Goal: Task Accomplishment & Management: Use online tool/utility

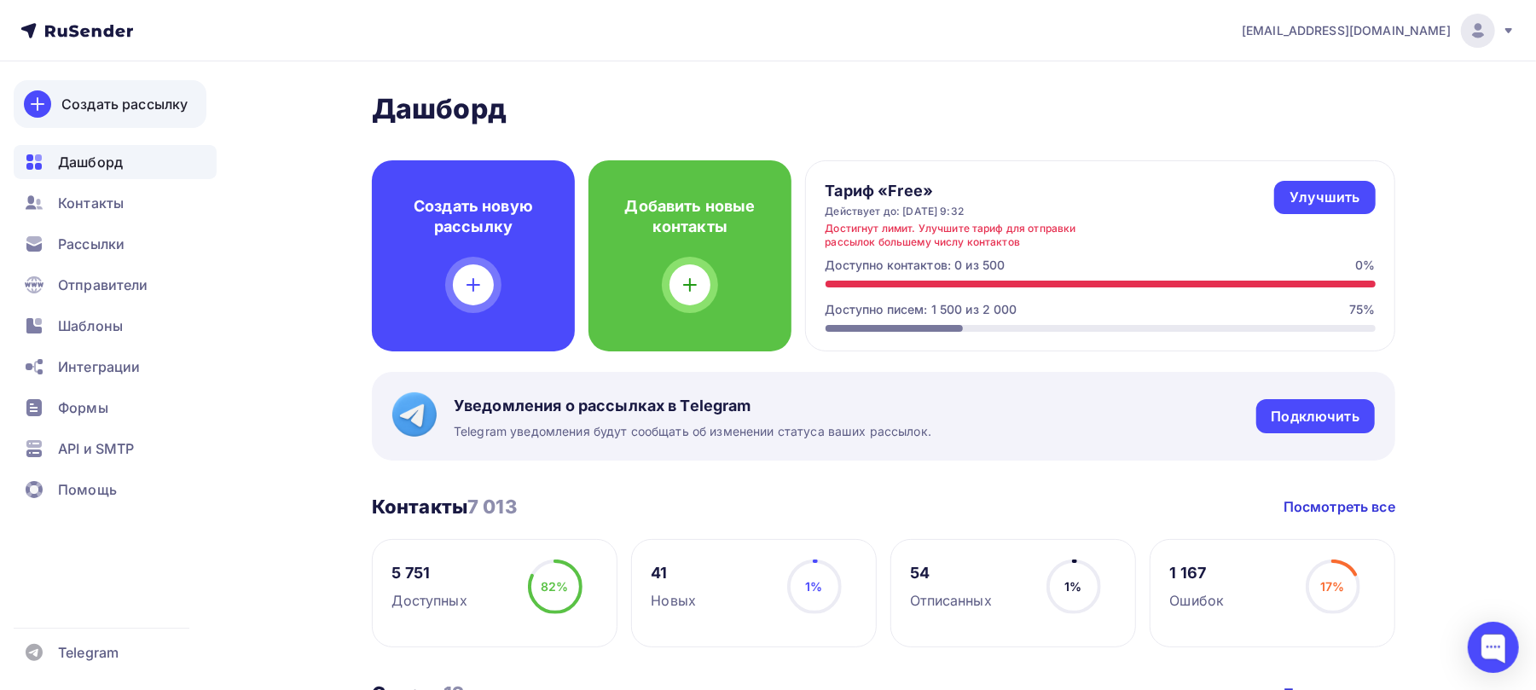
click at [87, 107] on div "Создать рассылку" at bounding box center [124, 104] width 126 height 20
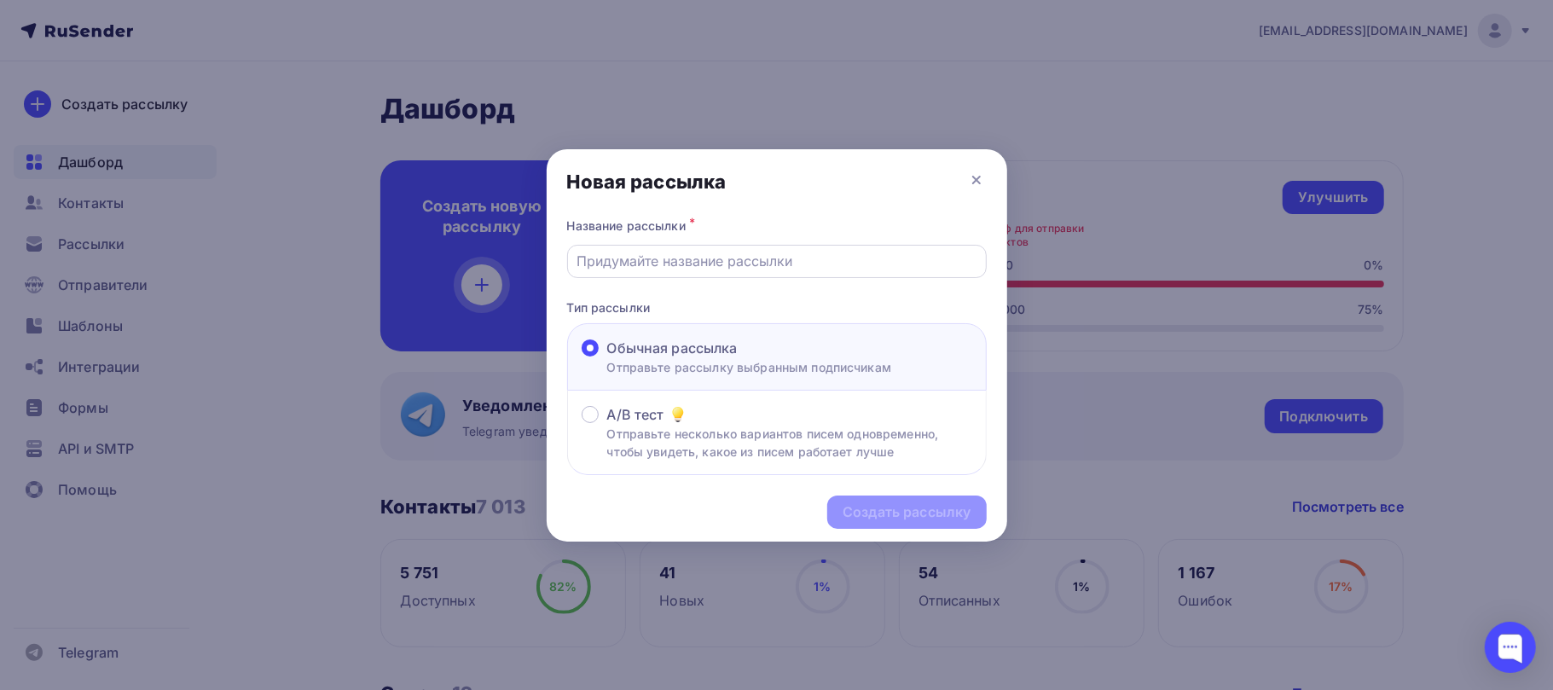
click at [659, 270] on input "text" at bounding box center [777, 261] width 400 height 20
click at [99, 232] on div at bounding box center [776, 345] width 1553 height 690
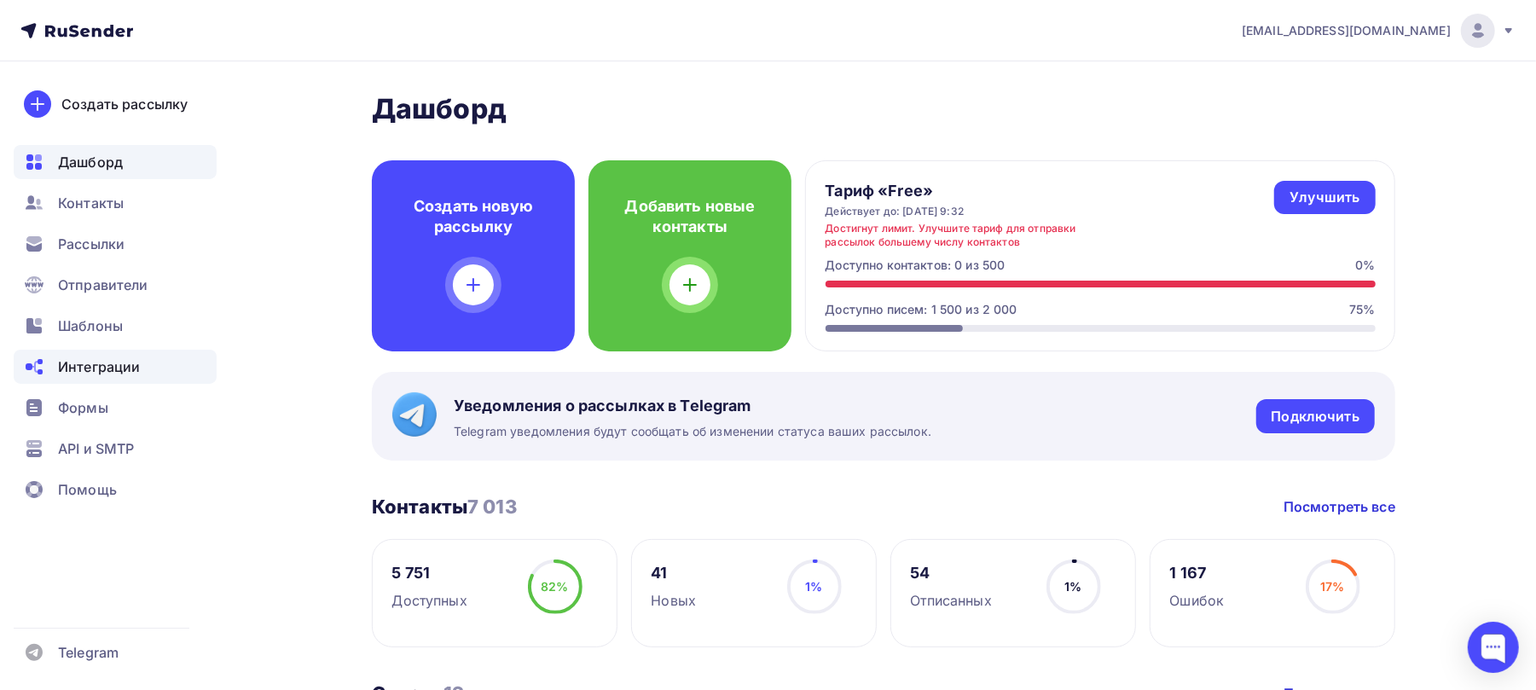
click at [56, 373] on div "Интеграции" at bounding box center [115, 367] width 203 height 34
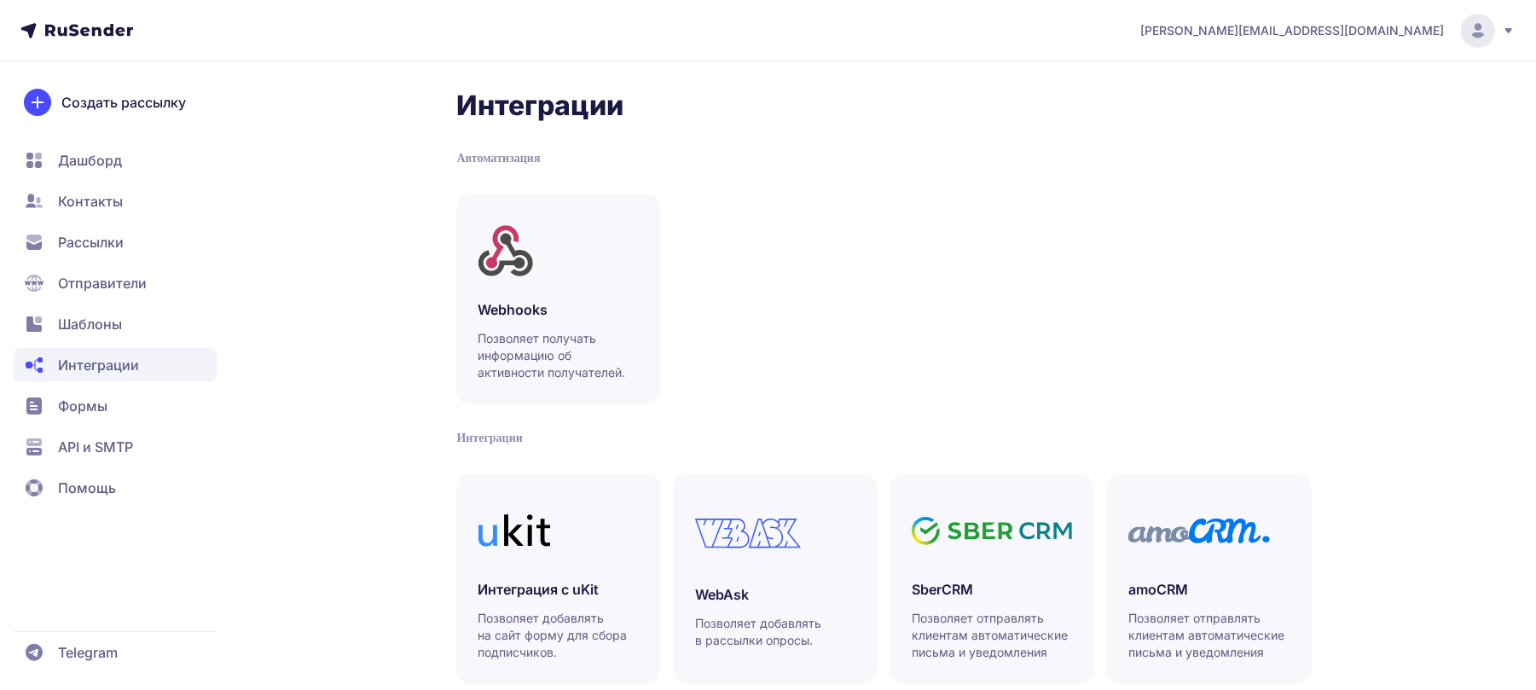
click at [70, 327] on span "Шаблоны" at bounding box center [90, 324] width 64 height 20
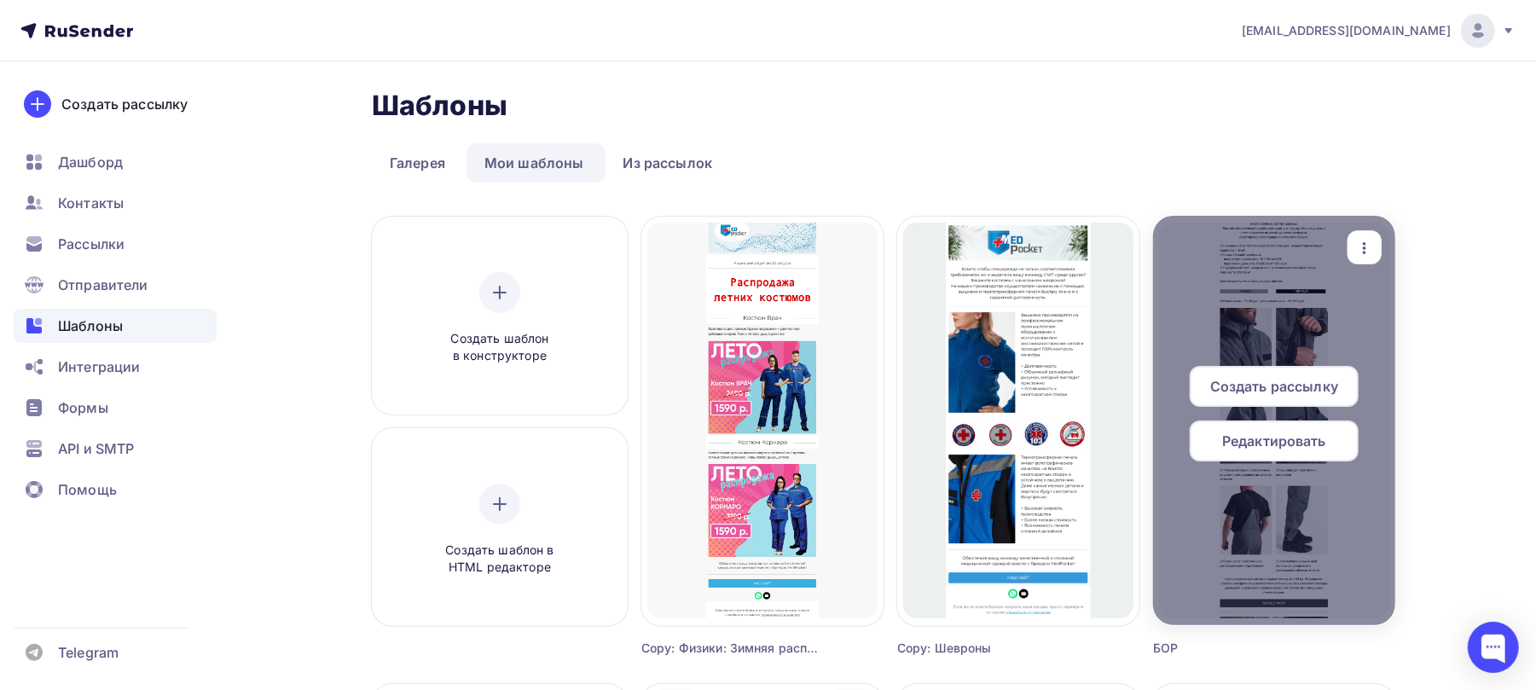
click at [1373, 252] on icon "button" at bounding box center [1364, 248] width 20 height 20
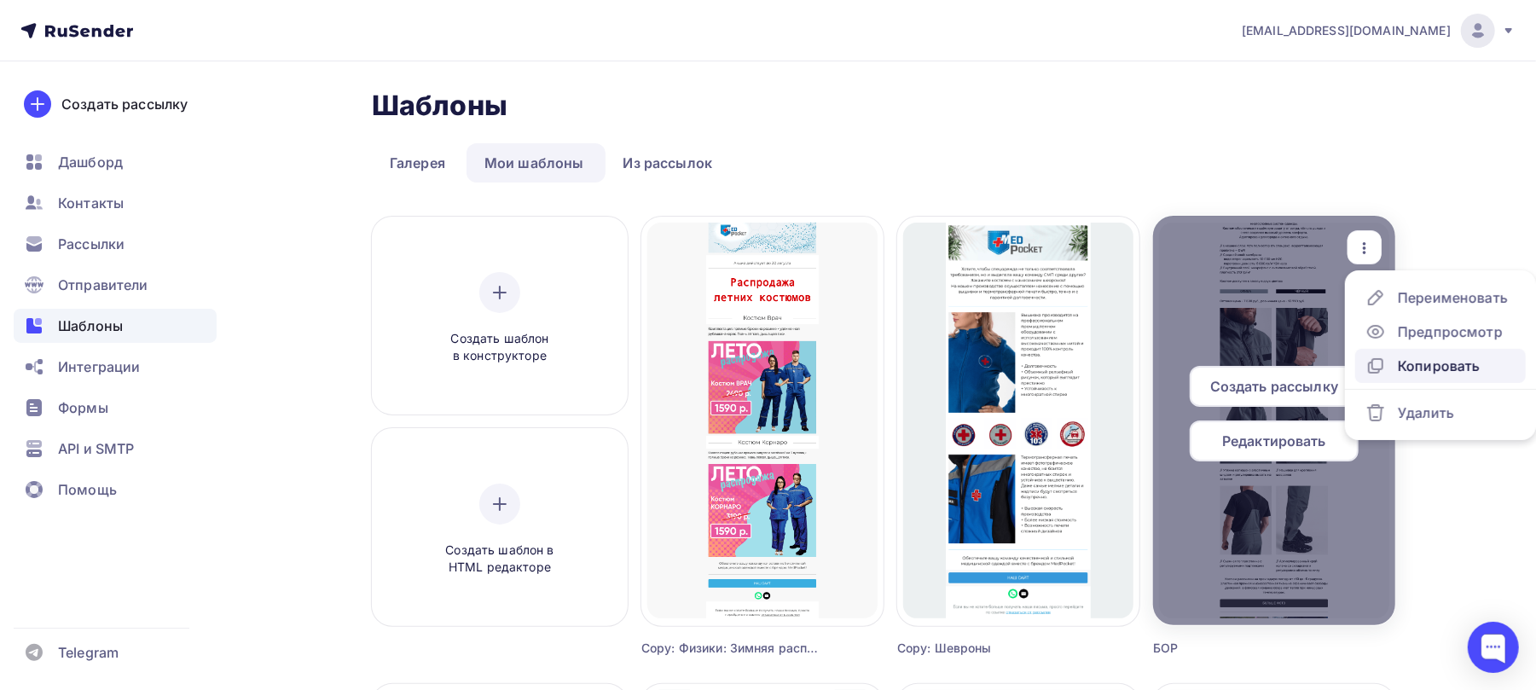
click at [1393, 362] on div "Копировать" at bounding box center [1422, 366] width 114 height 20
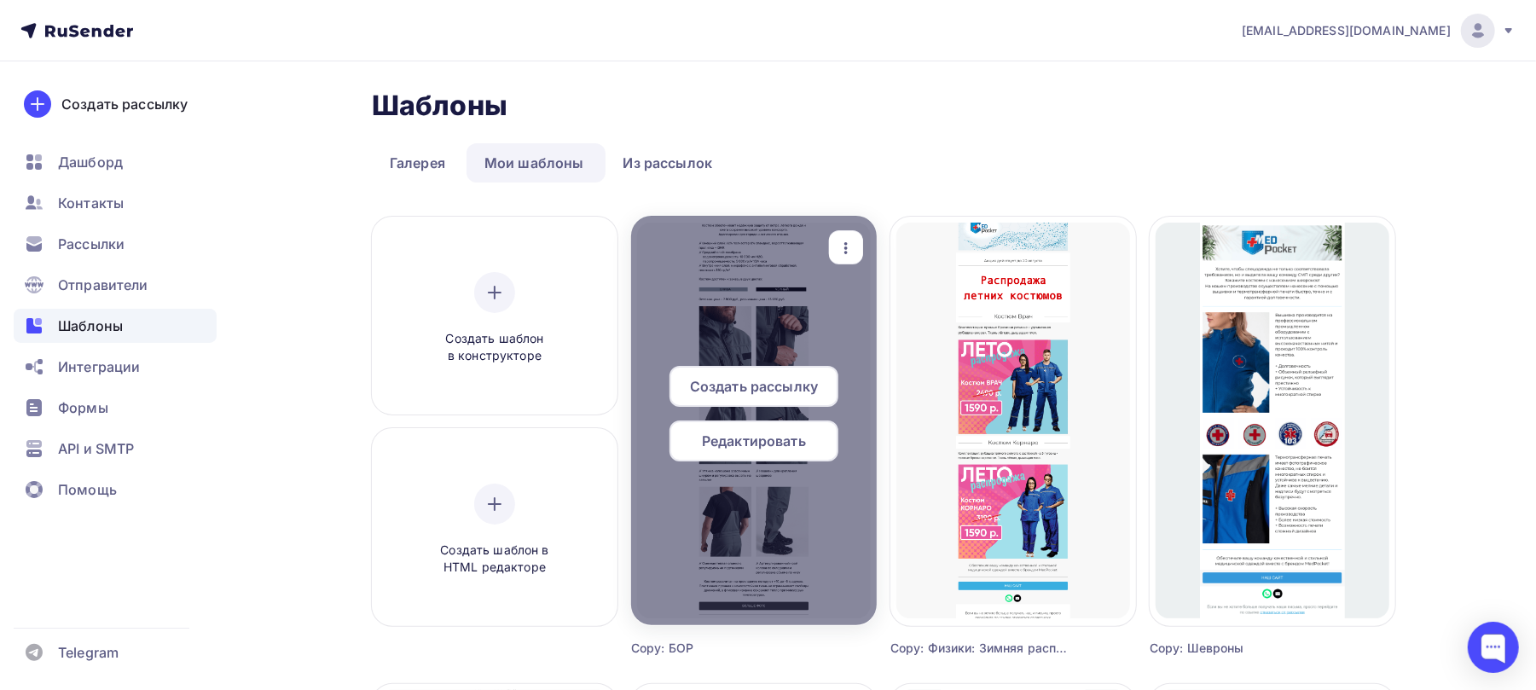
click at [739, 438] on span "Редактировать" at bounding box center [754, 441] width 104 height 20
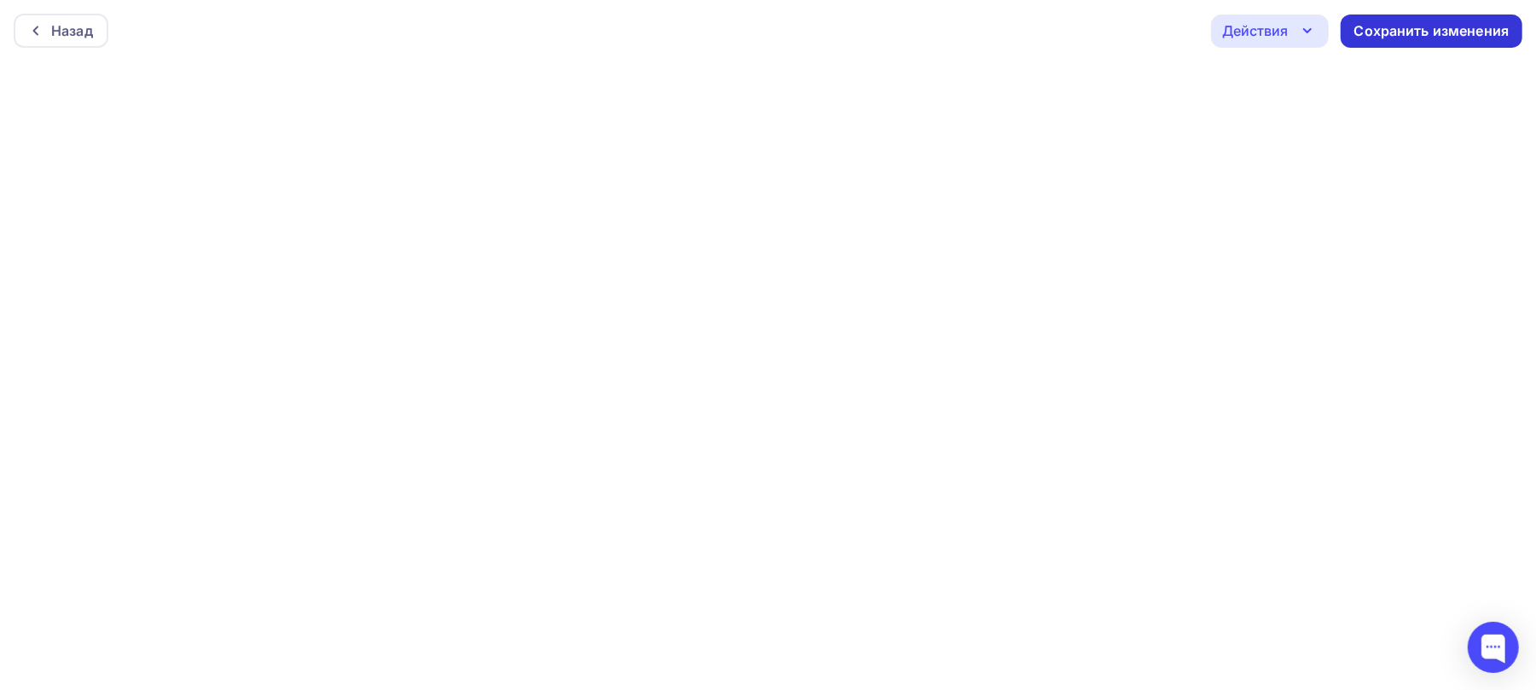
click at [1368, 18] on div "Сохранить изменения" at bounding box center [1432, 30] width 182 height 33
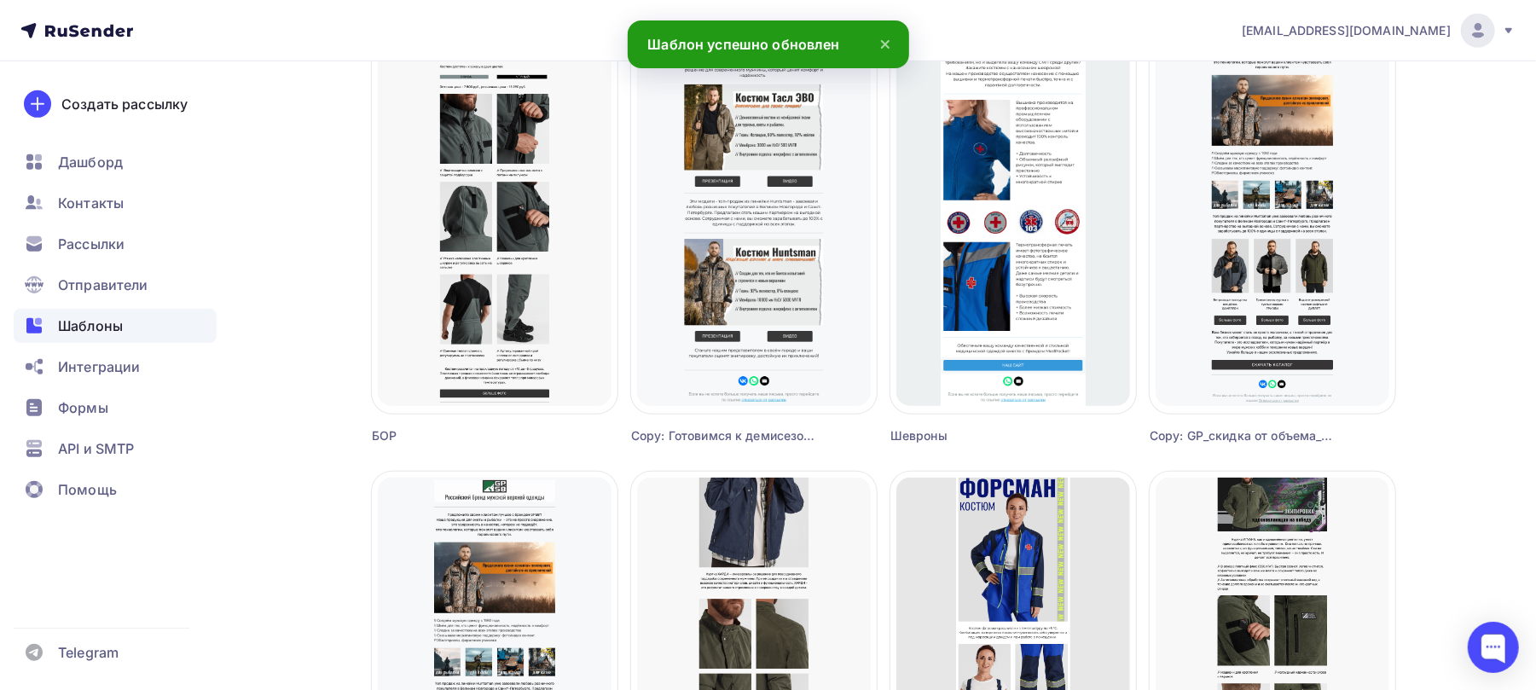
scroll to position [682, 0]
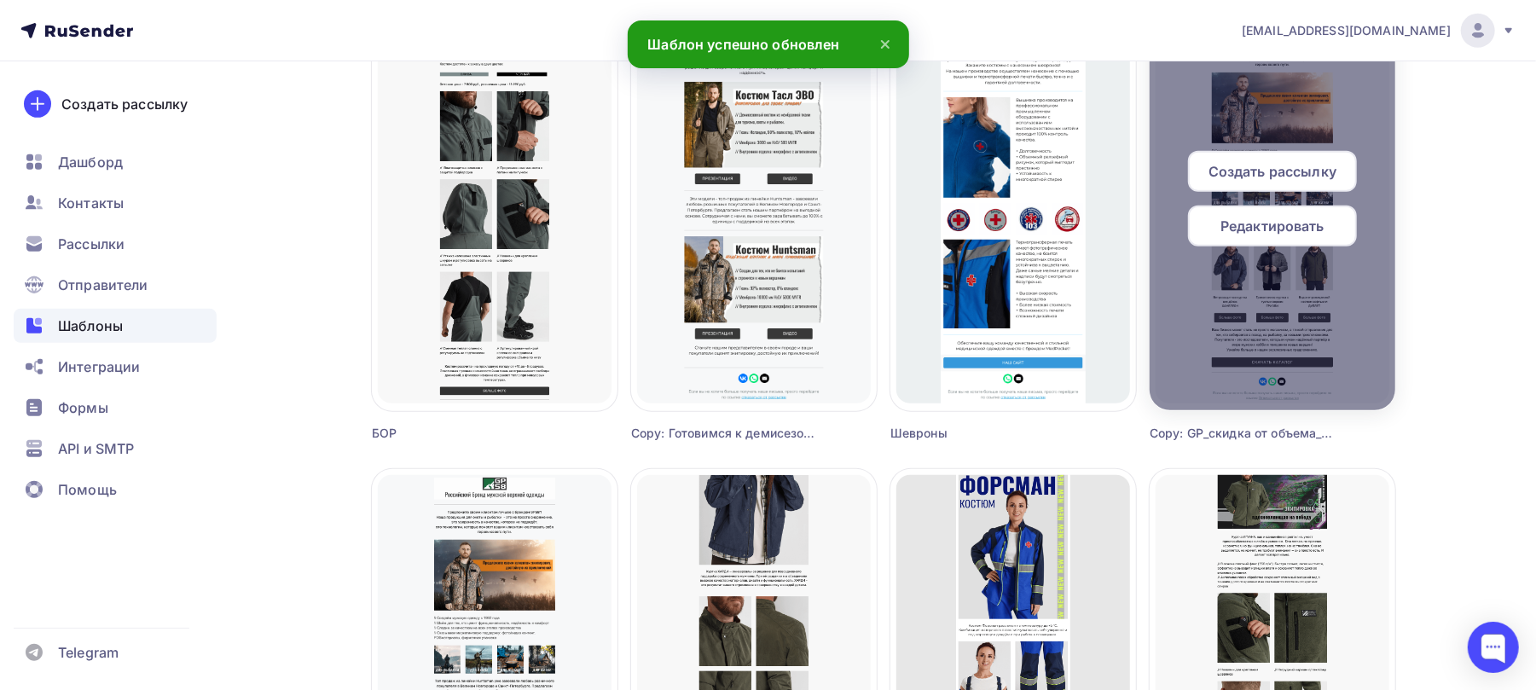
click at [1277, 240] on div "Редактировать" at bounding box center [1272, 226] width 169 height 41
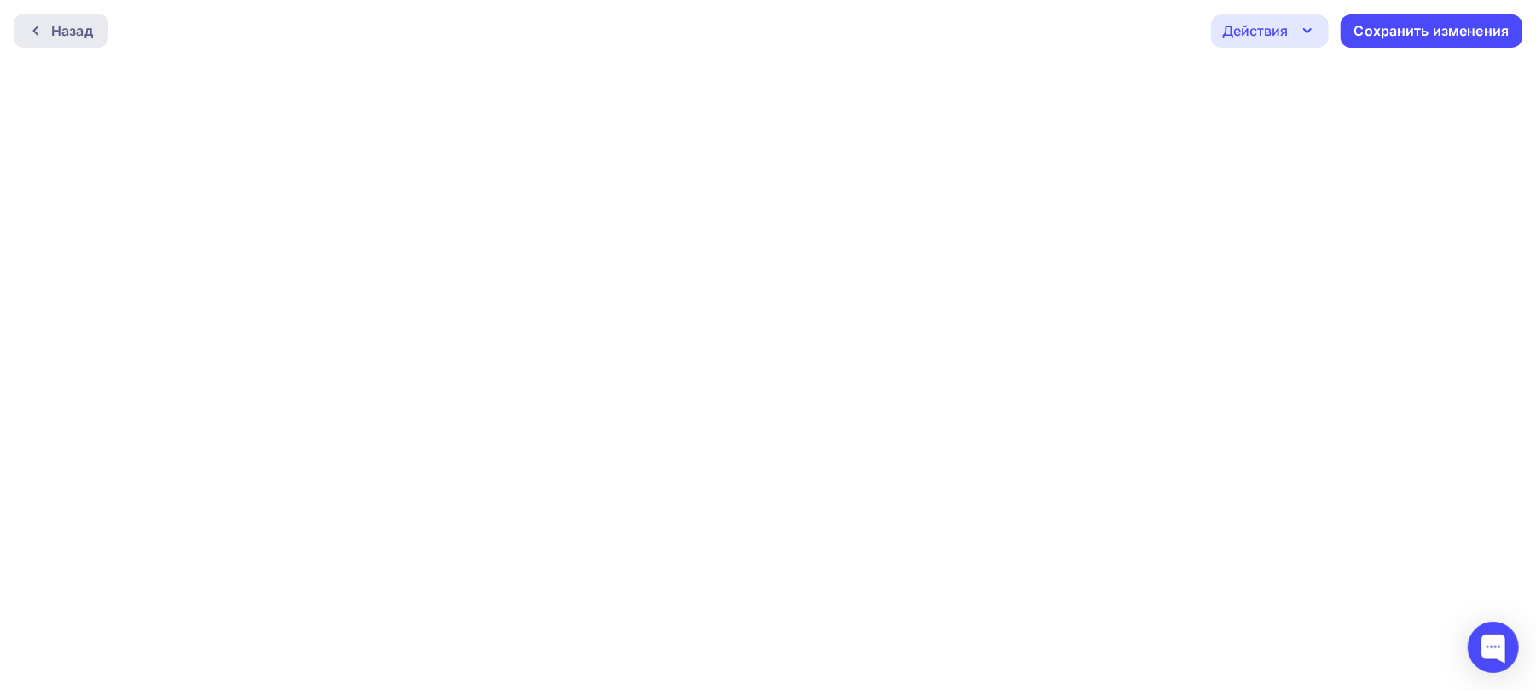
click at [28, 14] on div "Назад" at bounding box center [61, 31] width 95 height 34
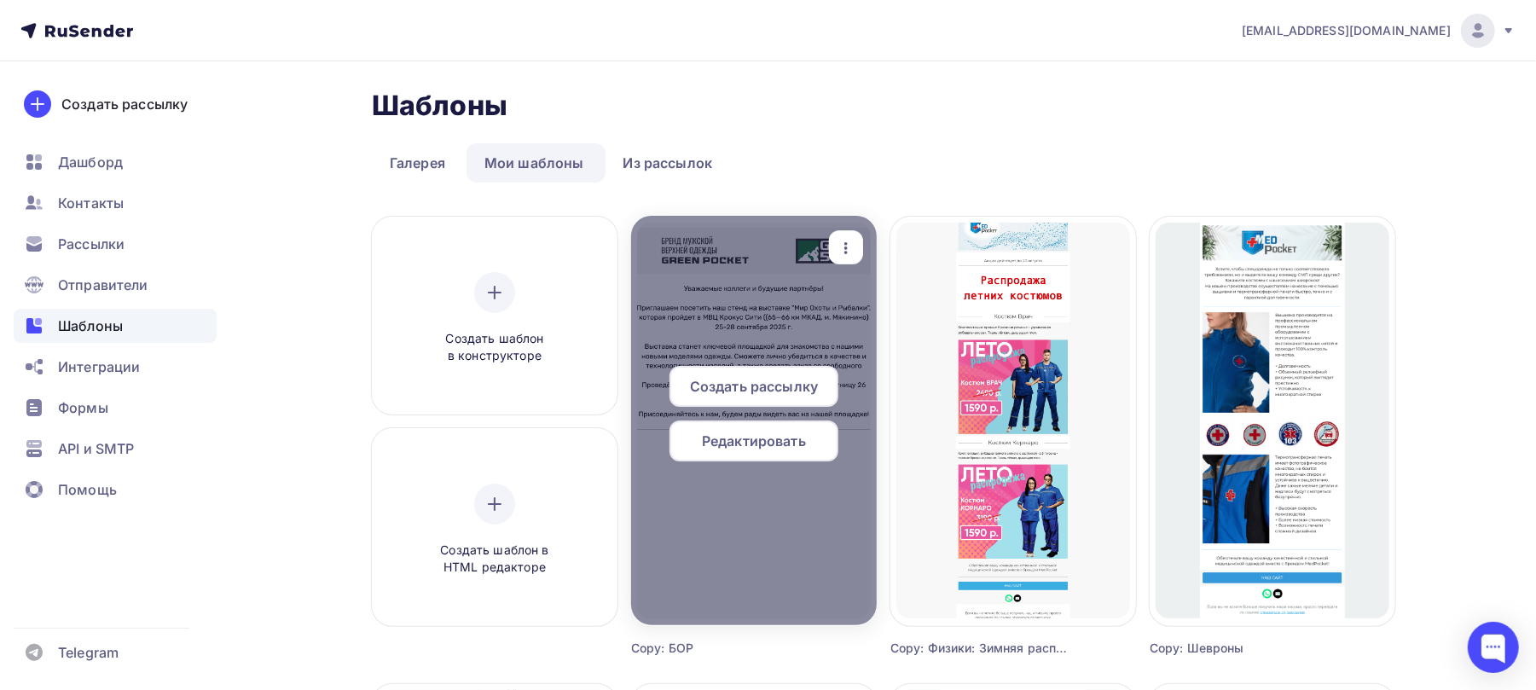
click at [749, 445] on span "Редактировать" at bounding box center [754, 441] width 104 height 20
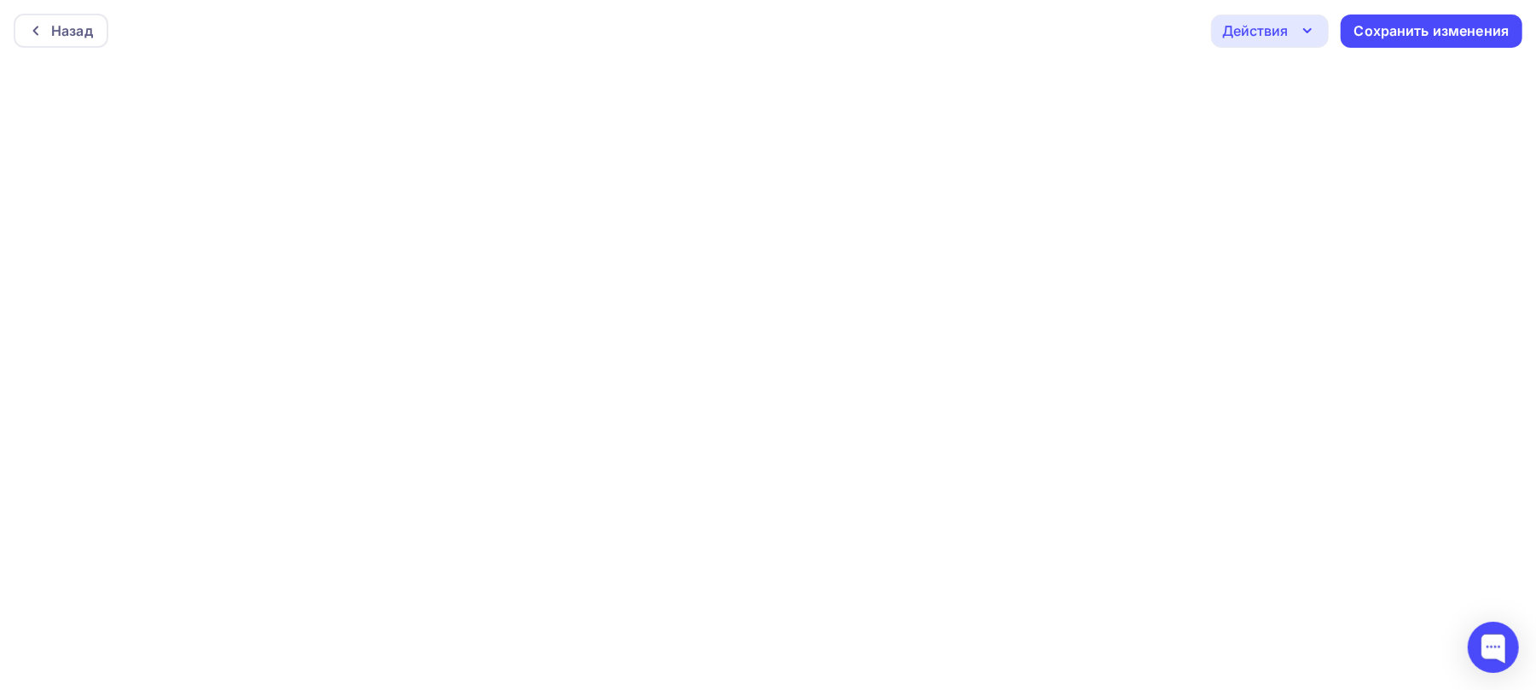
scroll to position [4, 0]
click at [1484, 4] on div "Назад Действия Отправить тестовое письмо Предпросмотр Выйти без сохранения Сохр…" at bounding box center [768, 26] width 1536 height 61
click at [1469, 20] on div "Сохранить изменения" at bounding box center [1431, 27] width 155 height 20
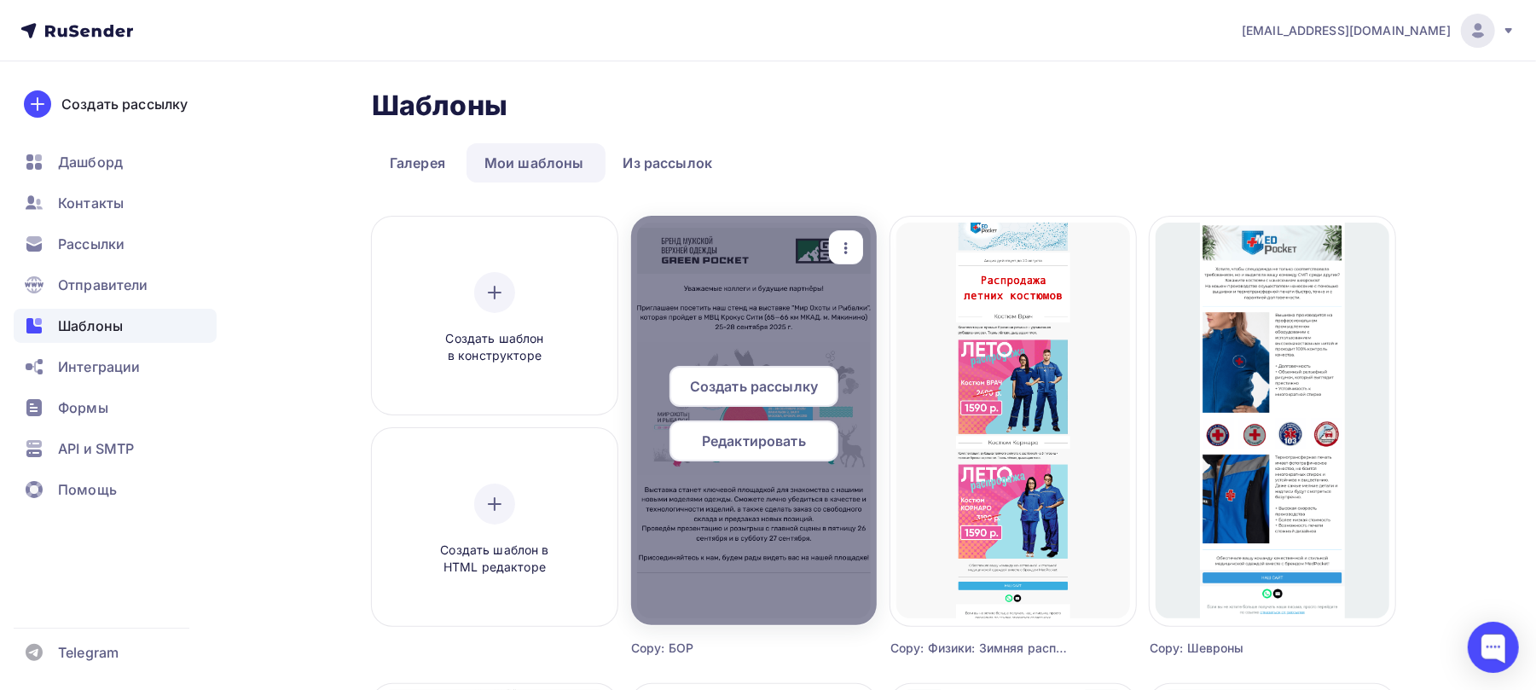
click at [756, 442] on span "Редактировать" at bounding box center [754, 441] width 104 height 20
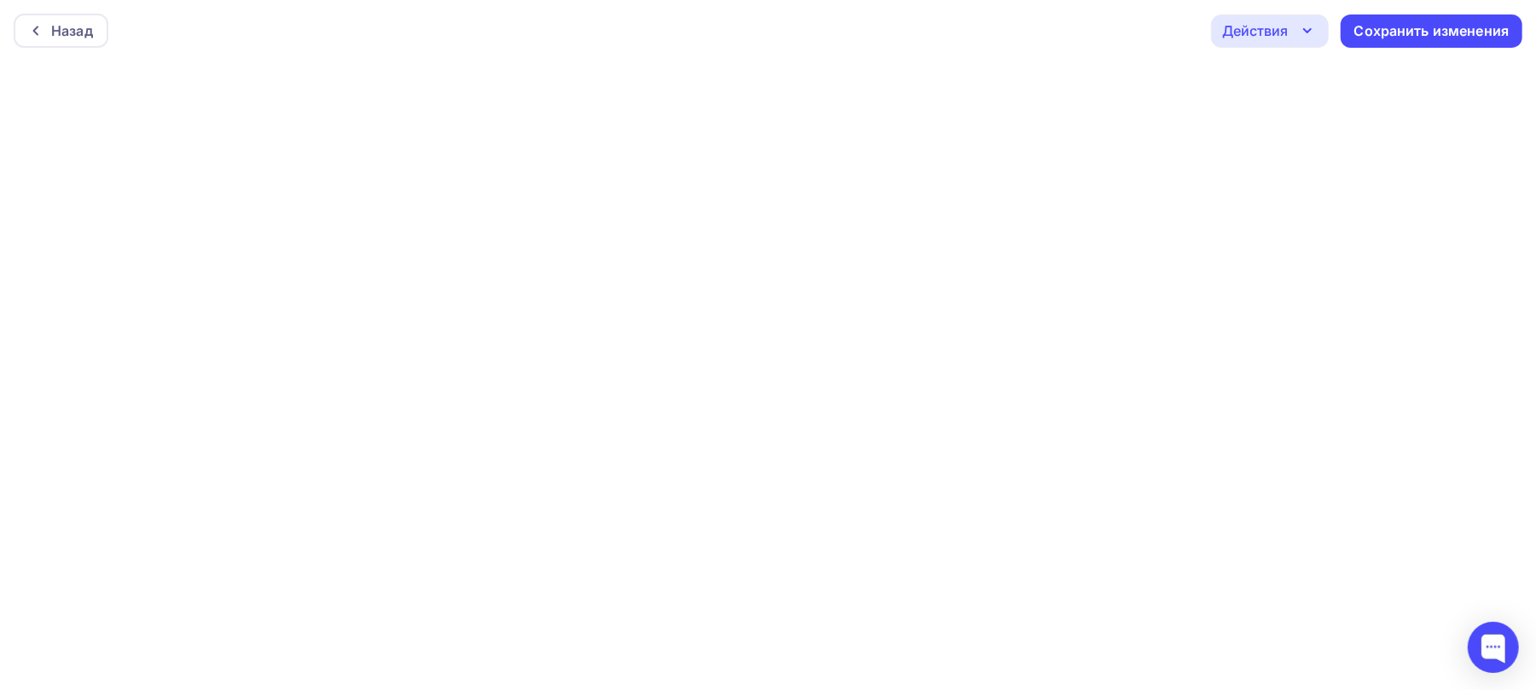
scroll to position [4, 0]
click at [1349, 38] on div "Сохранить изменения" at bounding box center [1432, 26] width 182 height 33
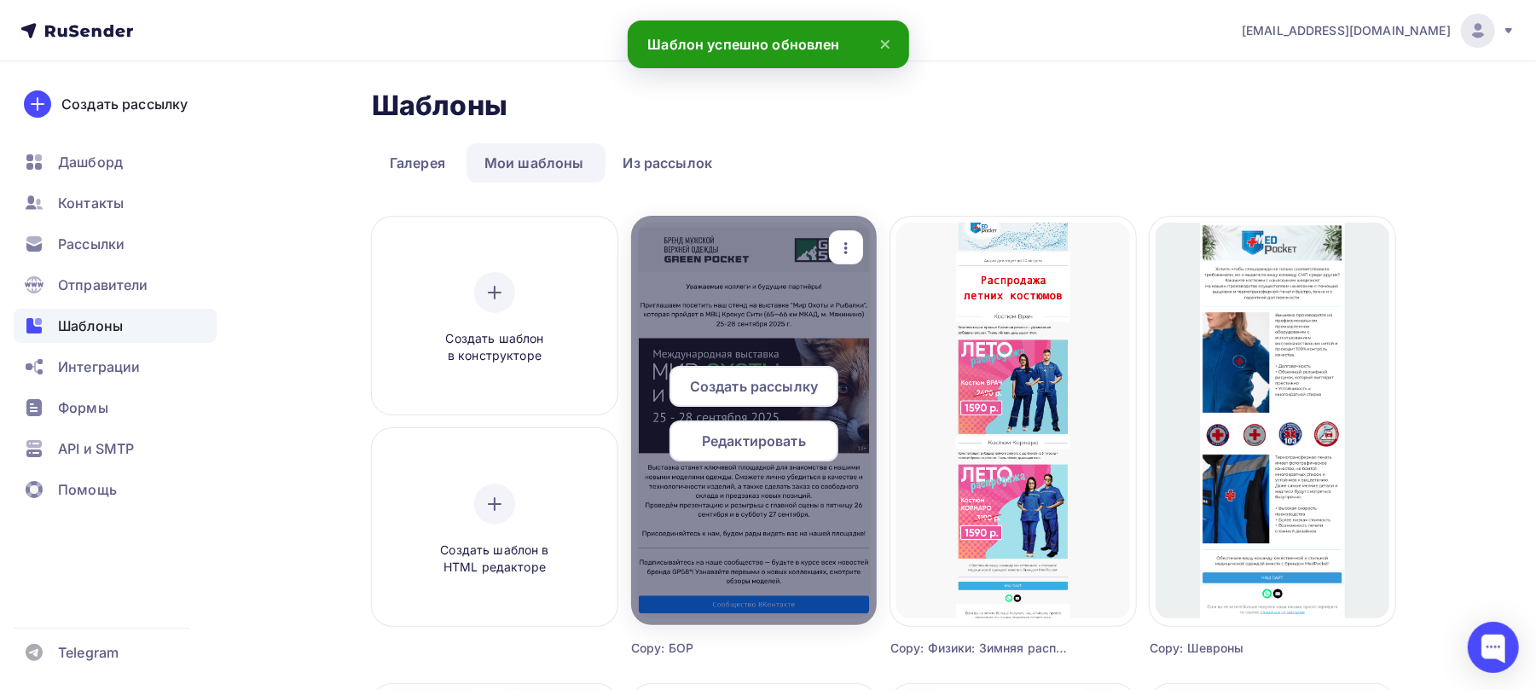
click at [759, 444] on span "Редактировать" at bounding box center [754, 441] width 104 height 20
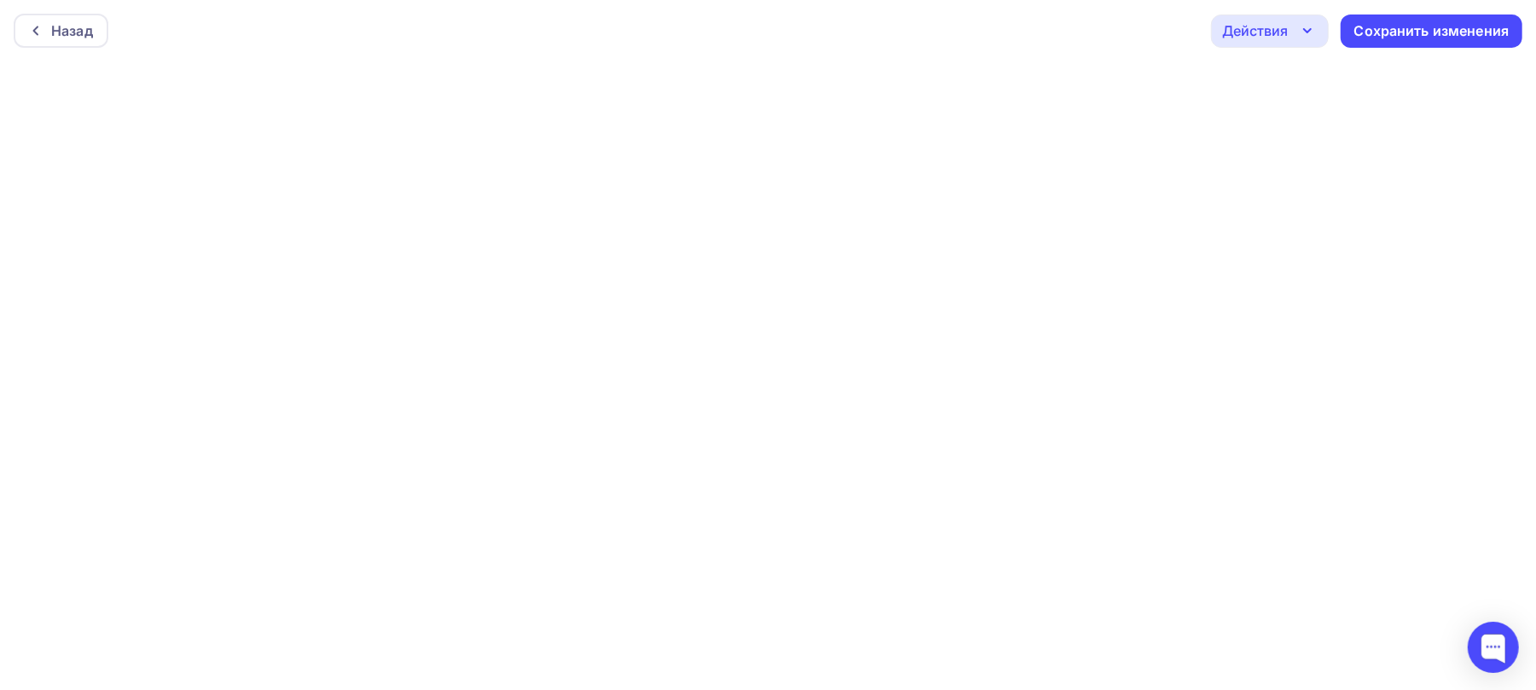
scroll to position [4, 0]
click at [1263, 19] on div "Действия" at bounding box center [1255, 26] width 66 height 20
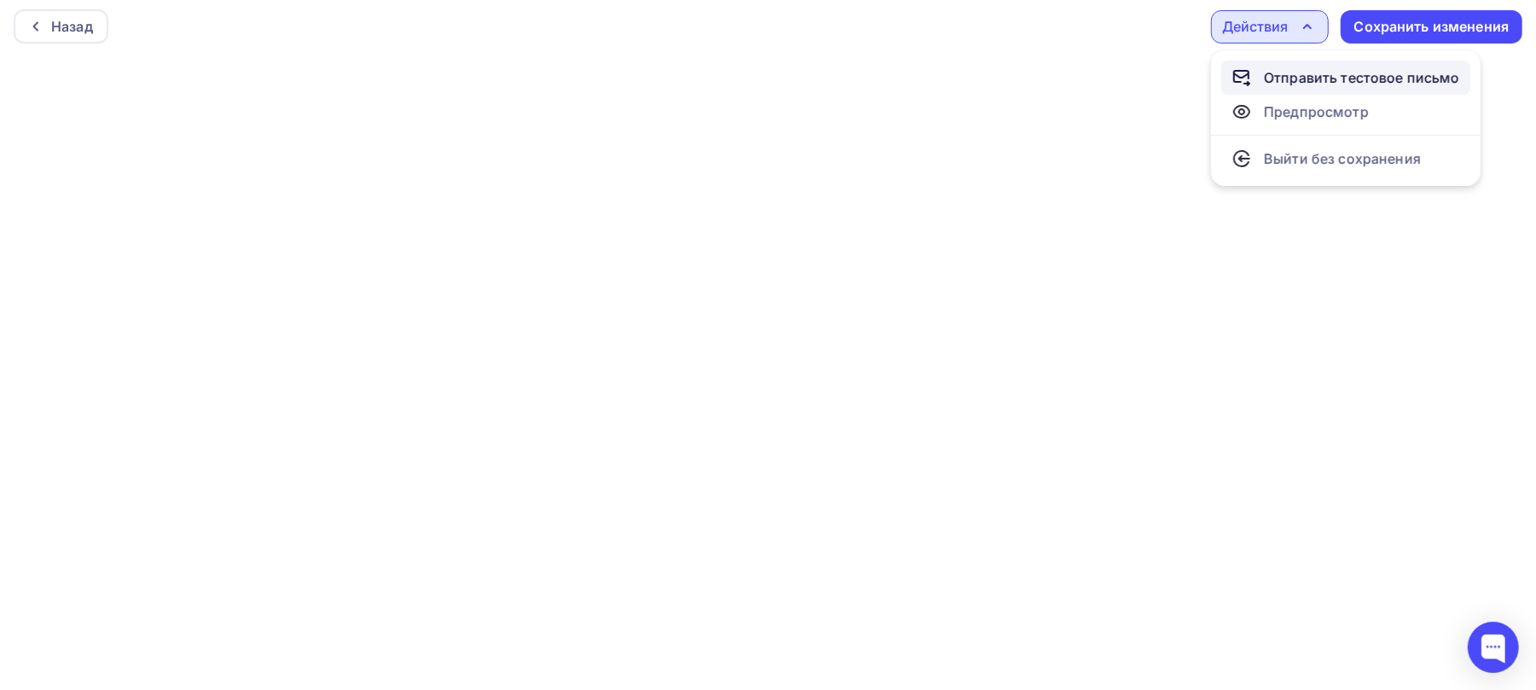
click at [1260, 72] on div "Отправить тестовое письмо" at bounding box center [1345, 77] width 229 height 20
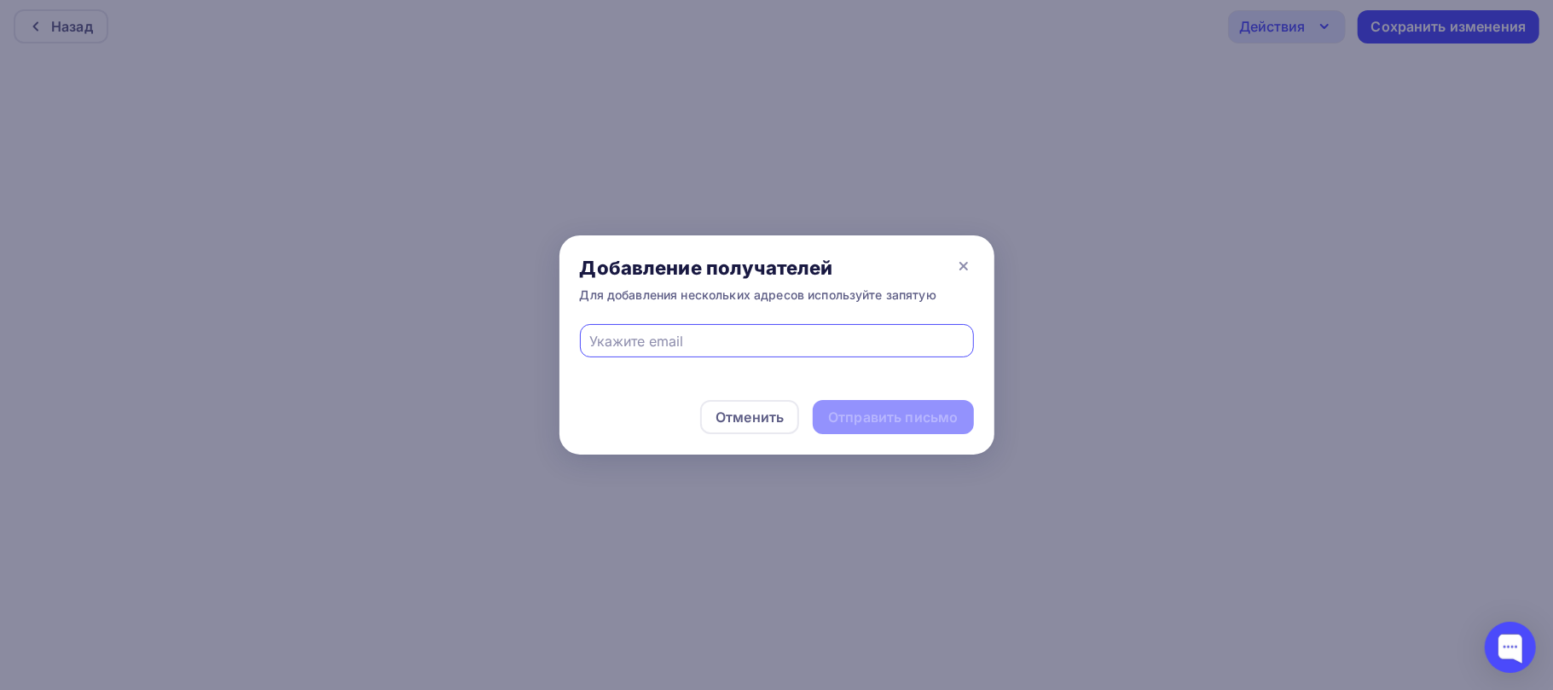
paste input "[EMAIL_ADDRESS][DOMAIN_NAME]"
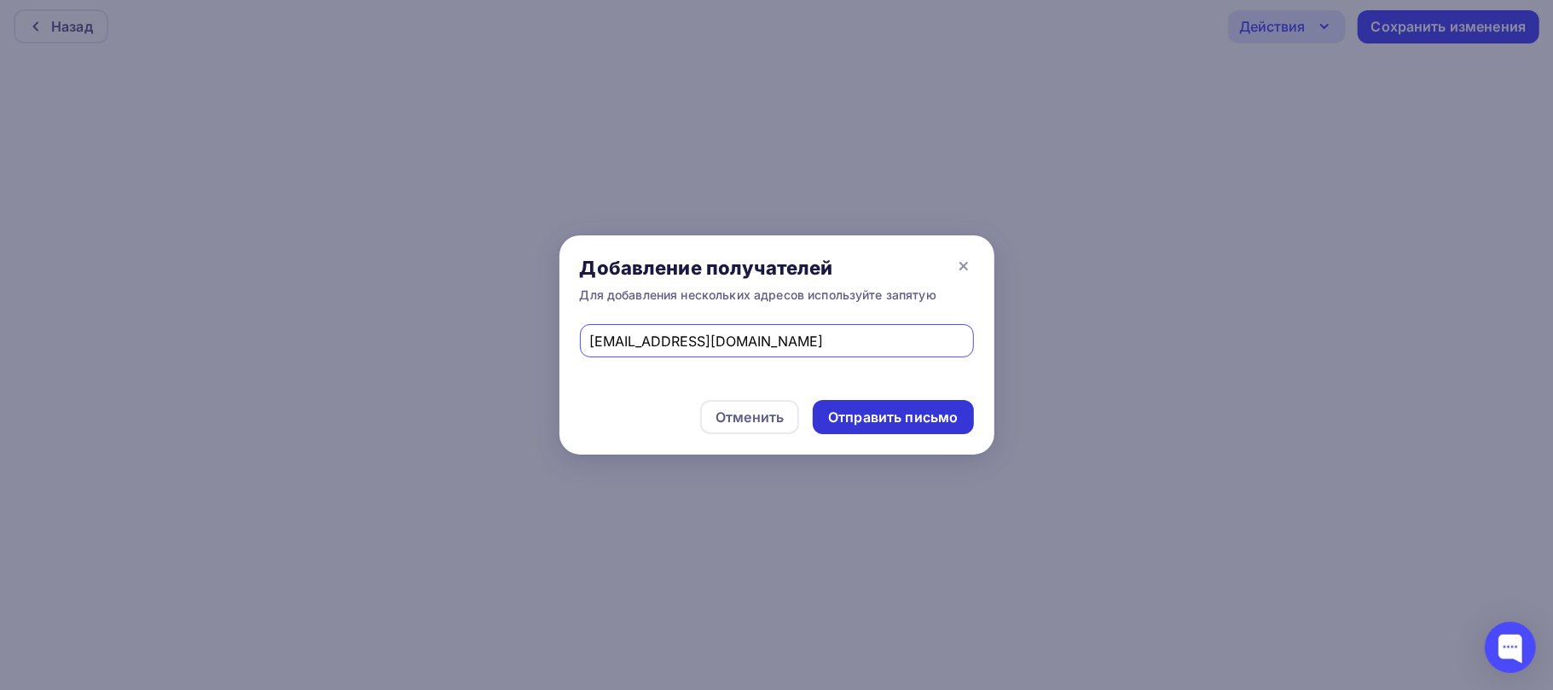
type input "[EMAIL_ADDRESS][DOMAIN_NAME]"
click at [918, 425] on div "Отправить письмо" at bounding box center [893, 418] width 130 height 20
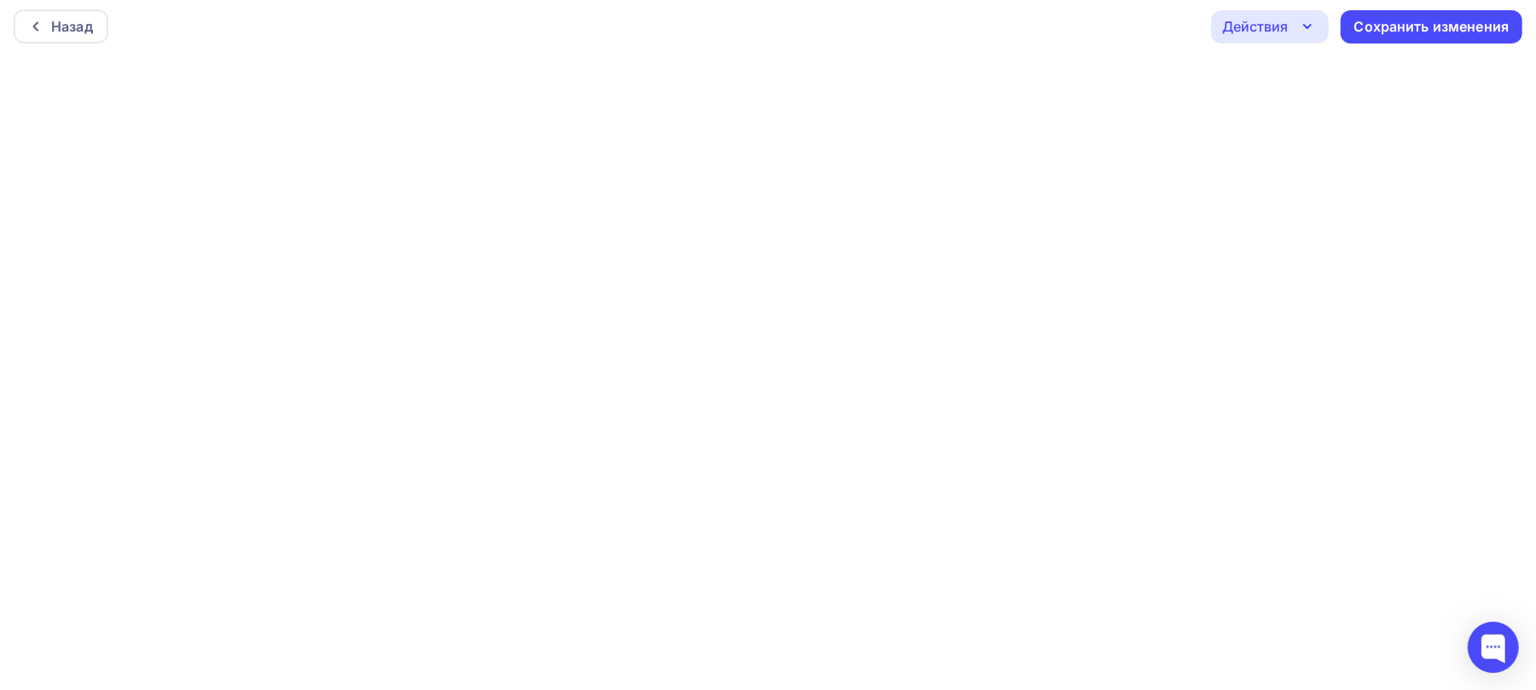
click at [1249, 35] on div "Действия" at bounding box center [1255, 26] width 66 height 20
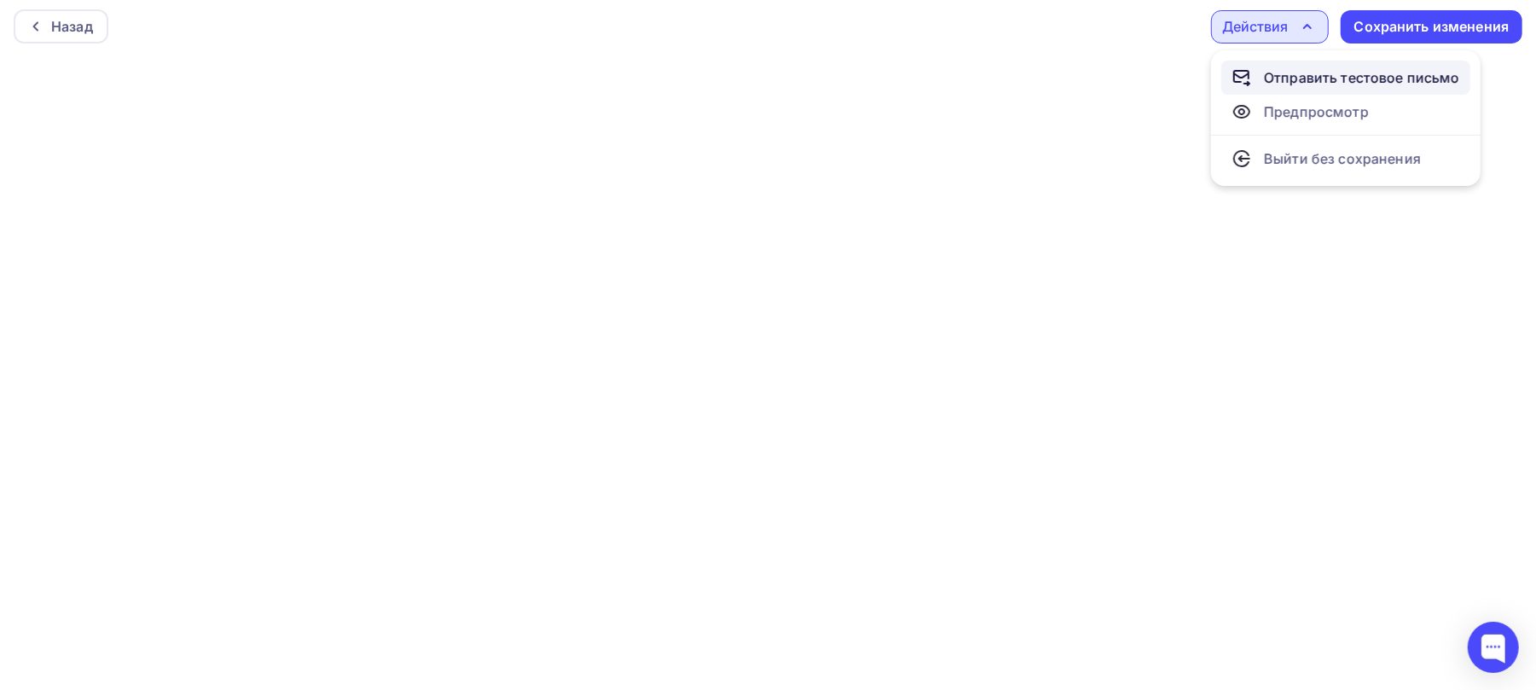
click at [1238, 72] on icon at bounding box center [1241, 77] width 20 height 20
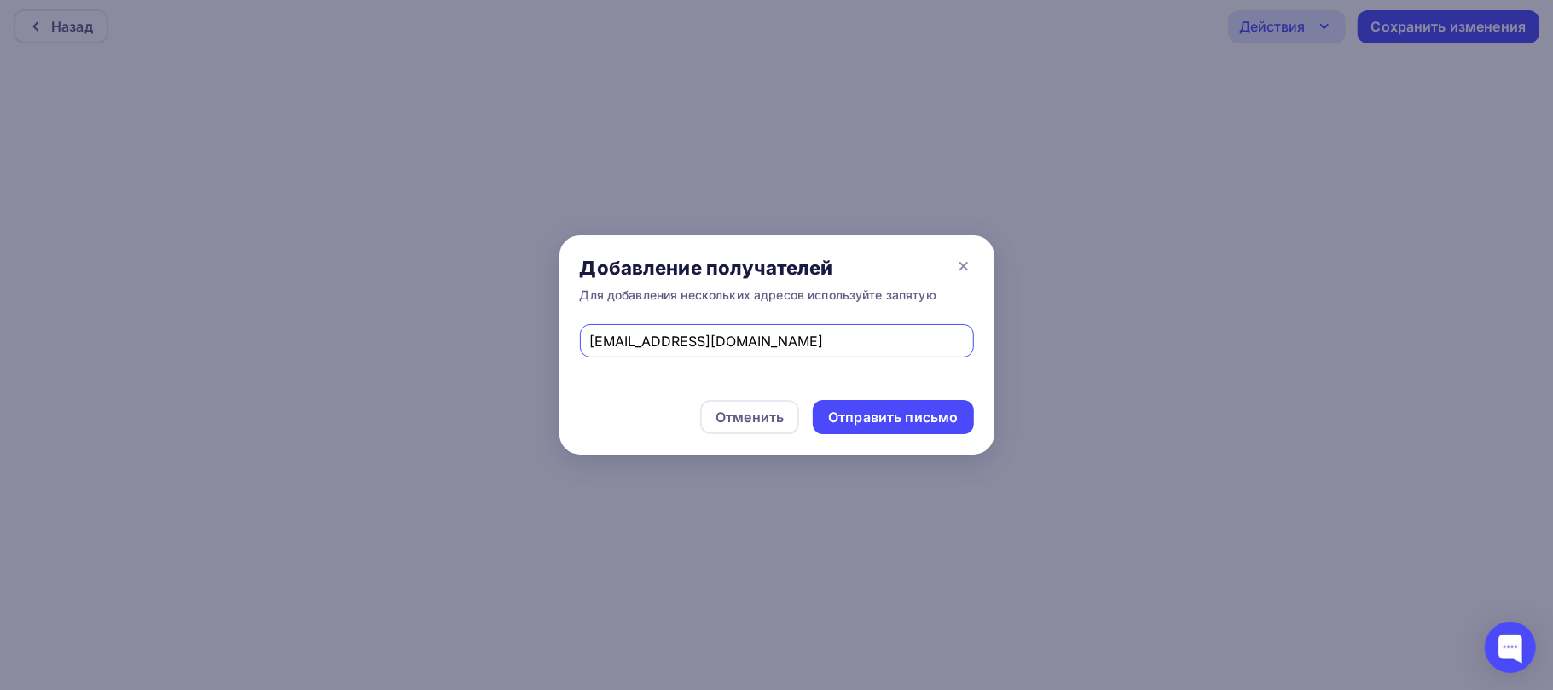
drag, startPoint x: 756, startPoint y: 342, endPoint x: 561, endPoint y: 342, distance: 194.4
click at [561, 342] on div "[EMAIL_ADDRESS][DOMAIN_NAME]" at bounding box center [776, 351] width 435 height 55
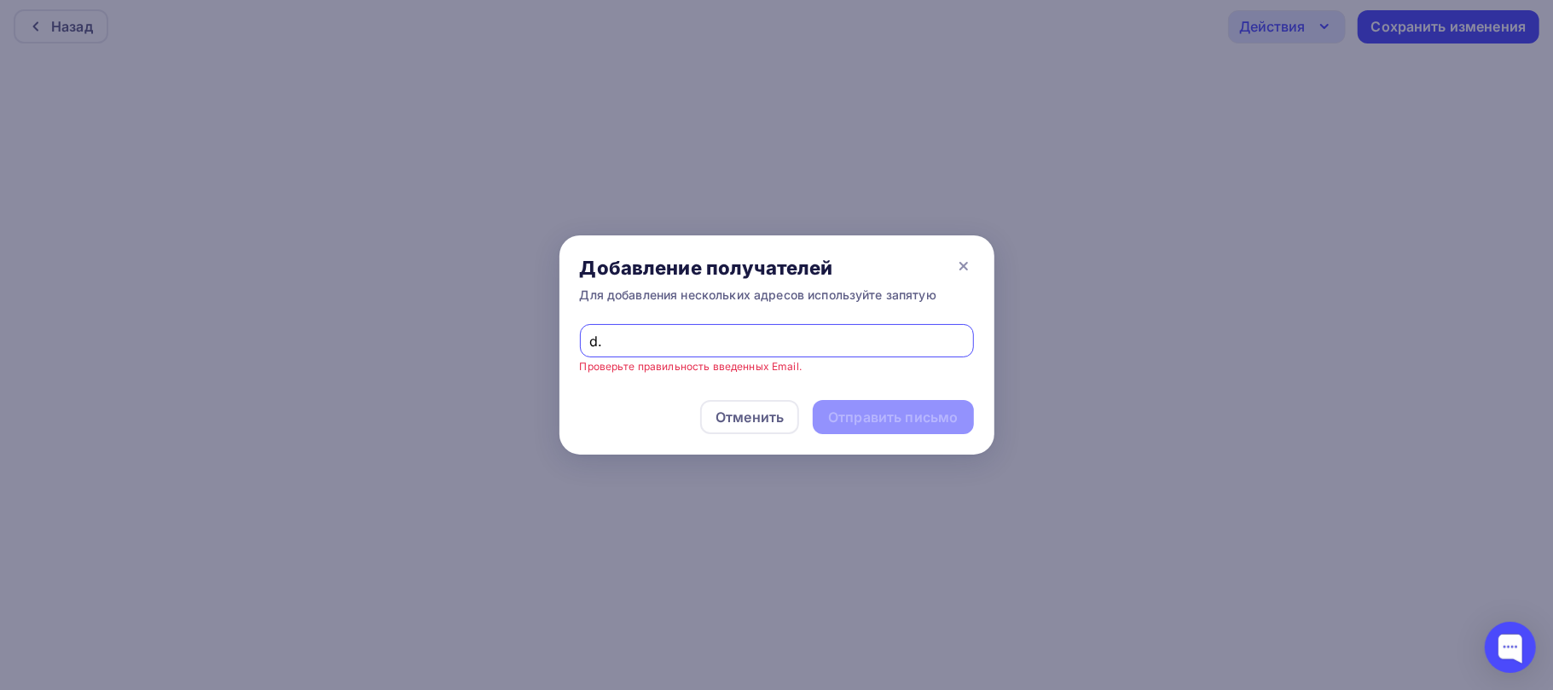
type input "[EMAIL_ADDRESS][DOMAIN_NAME]"
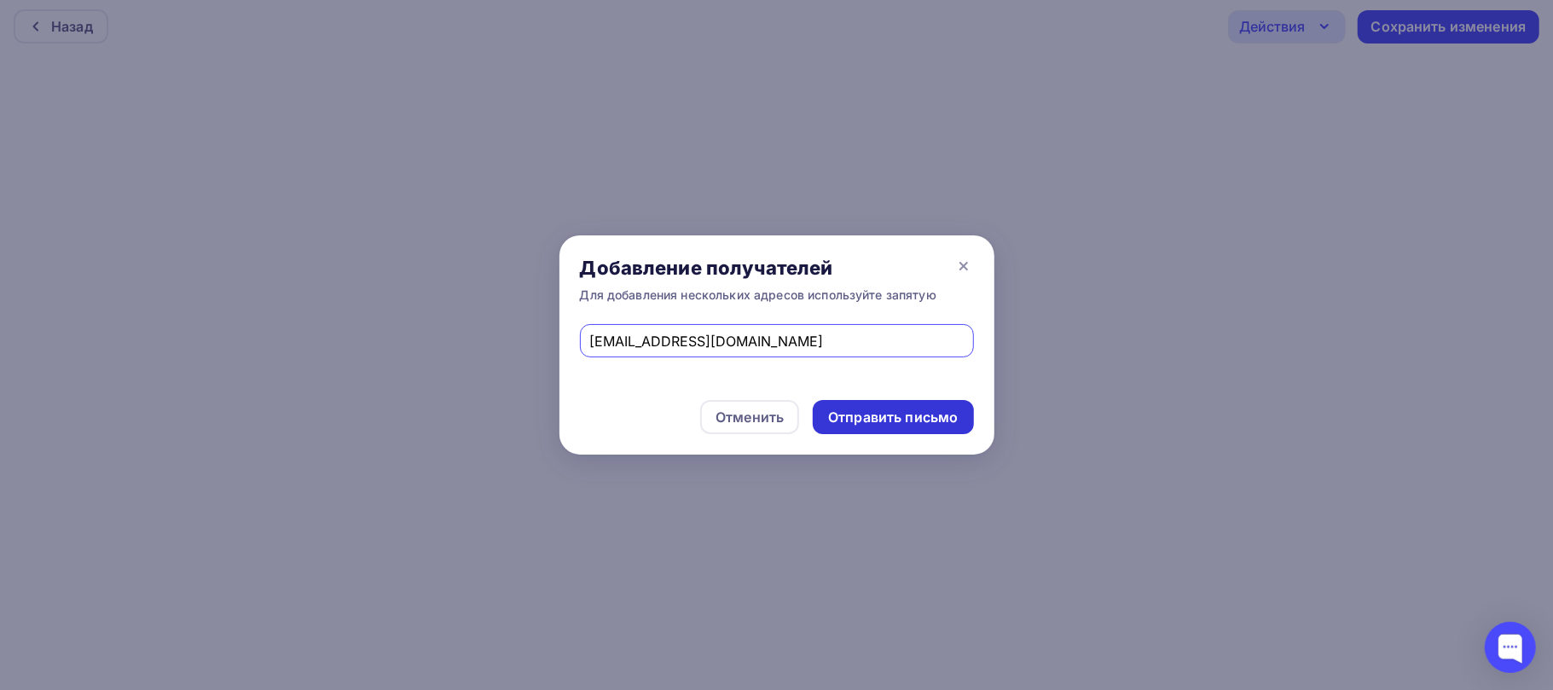
click at [899, 416] on div "Отправить письмо" at bounding box center [893, 418] width 130 height 20
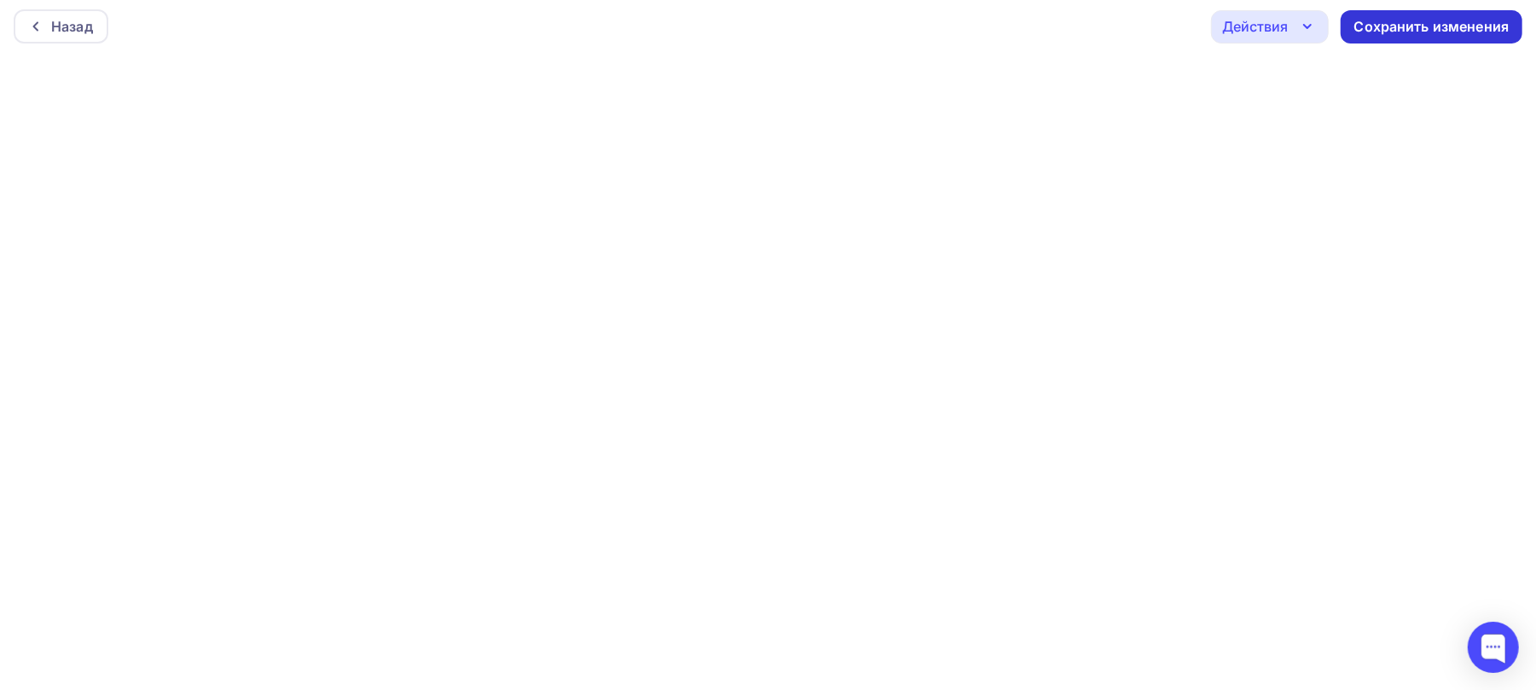
click at [1457, 38] on div "Сохранить изменения" at bounding box center [1432, 26] width 182 height 33
